Goal: Task Accomplishment & Management: Manage account settings

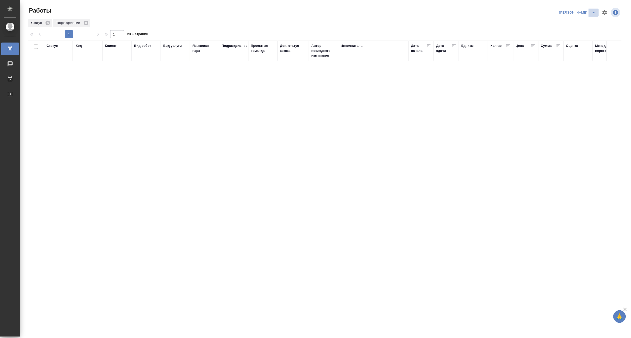
click at [594, 11] on icon "split button" at bounding box center [594, 13] width 6 height 6
click at [572, 45] on li "Верстка и Дизайн" at bounding box center [575, 47] width 48 height 8
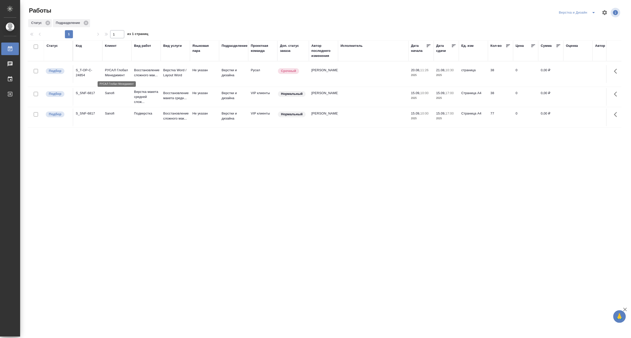
click at [121, 75] on p "РУСАЛ Глобал Менеджмент" at bounding box center [117, 73] width 24 height 10
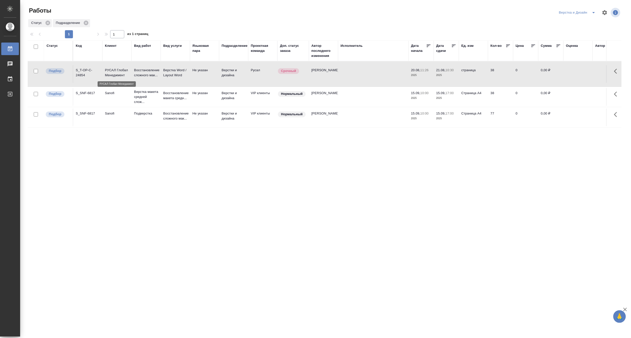
click at [121, 75] on p "РУСАЛ Глобал Менеджмент" at bounding box center [117, 73] width 24 height 10
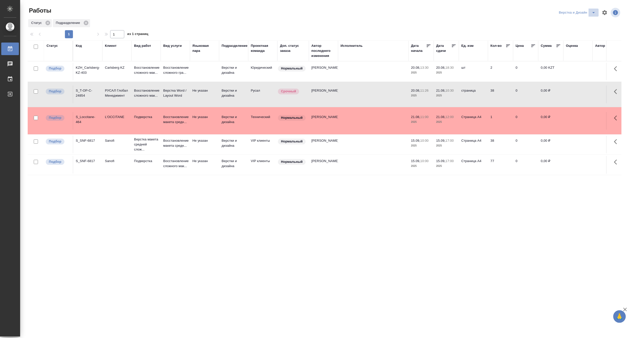
click at [593, 10] on icon "split button" at bounding box center [594, 13] width 6 height 6
click at [580, 37] on li "[PERSON_NAME]" at bounding box center [580, 39] width 48 height 8
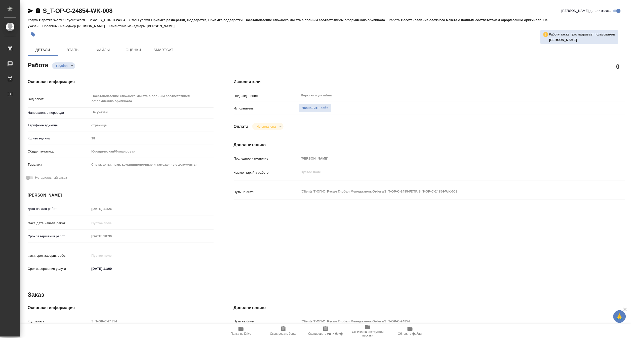
type textarea "x"
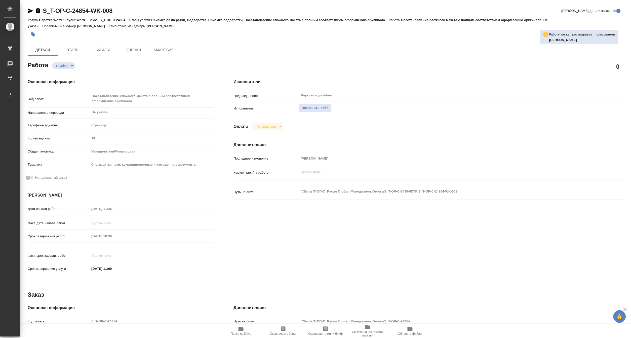
type textarea "x"
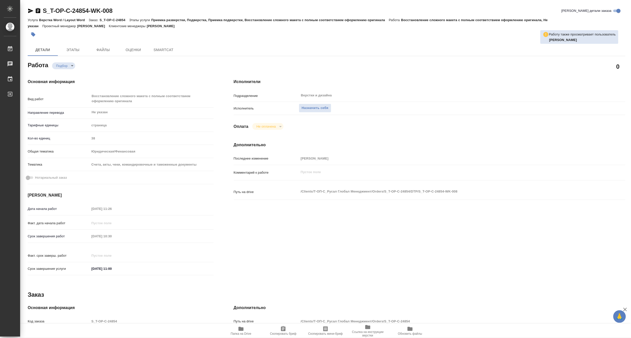
type textarea "x"
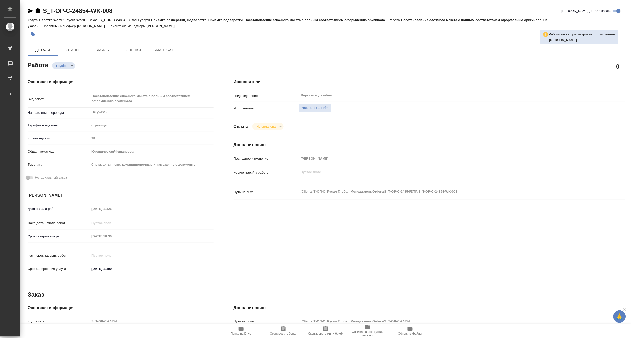
type textarea "x"
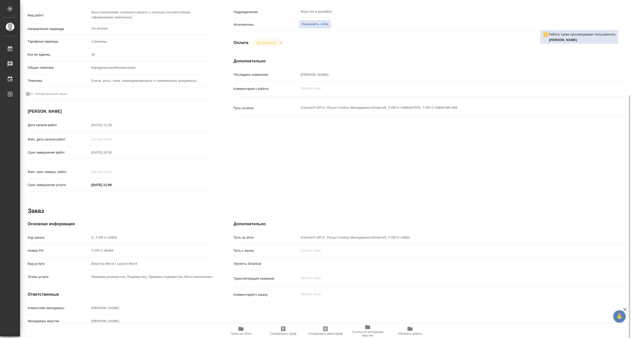
scroll to position [101, 0]
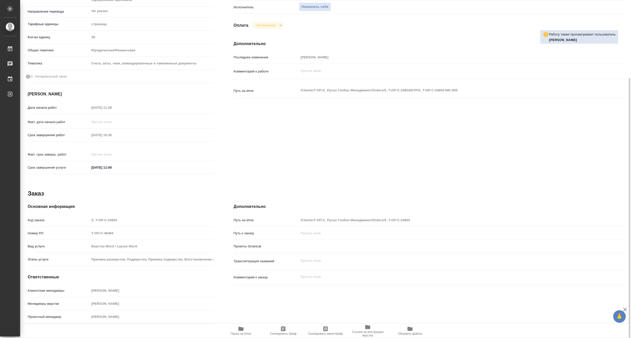
type textarea "x"
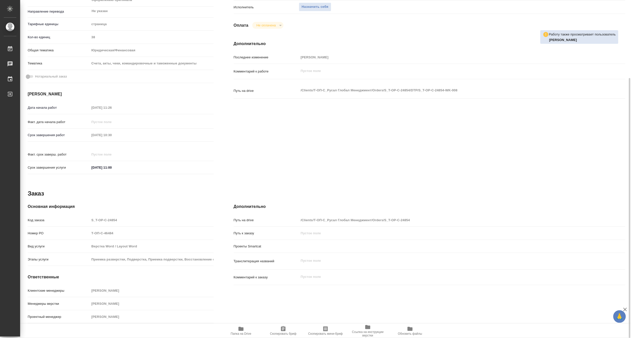
click at [243, 334] on span "Папка на Drive" at bounding box center [241, 334] width 21 height 4
type textarea "x"
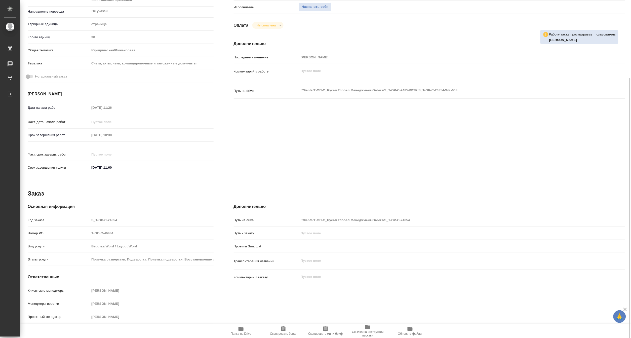
type textarea "x"
